Goal: Navigation & Orientation: Go to known website

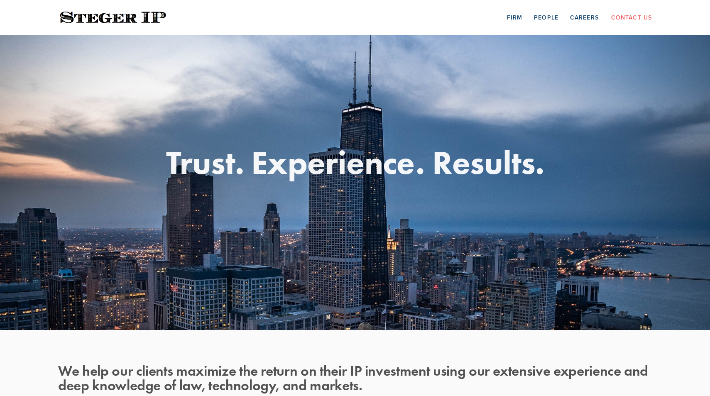
scroll to position [379, 0]
